Goal: Find specific page/section: Find specific page/section

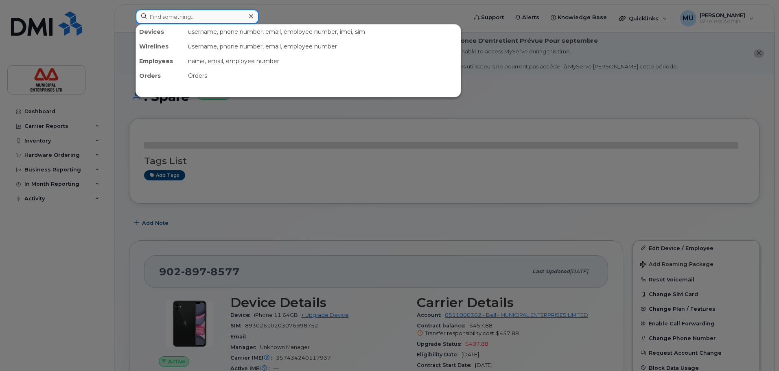
click at [180, 19] on input at bounding box center [196, 16] width 123 height 15
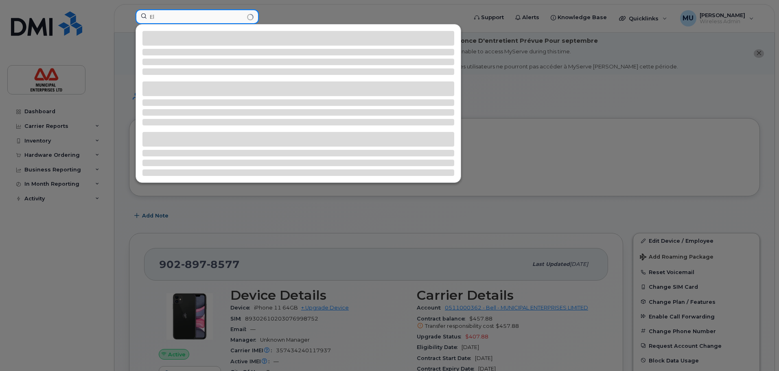
type input "E"
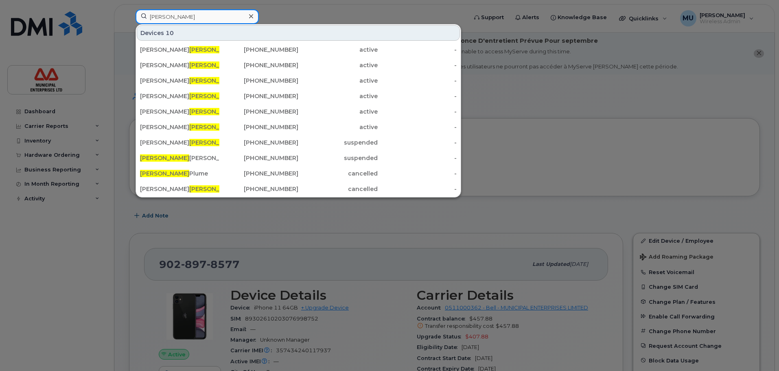
drag, startPoint x: 191, startPoint y: 17, endPoint x: 0, endPoint y: -49, distance: 202.1
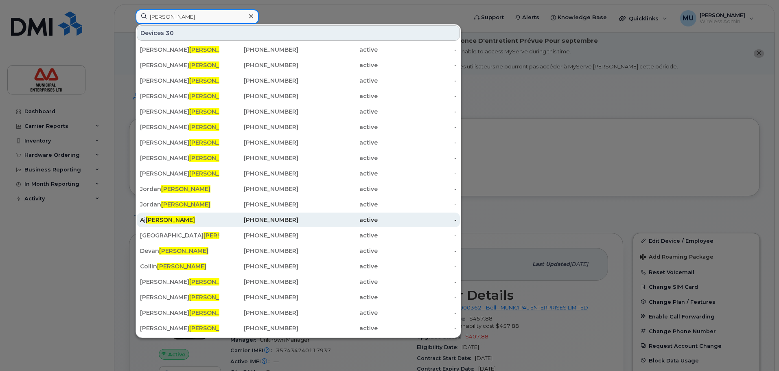
type input "macdonald"
click at [177, 218] on span "Macdonald" at bounding box center [170, 219] width 49 height 7
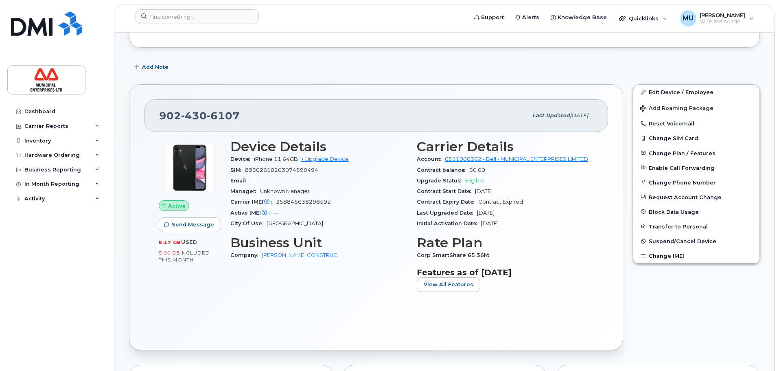
scroll to position [81, 0]
